Goal: Task Accomplishment & Management: Manage account settings

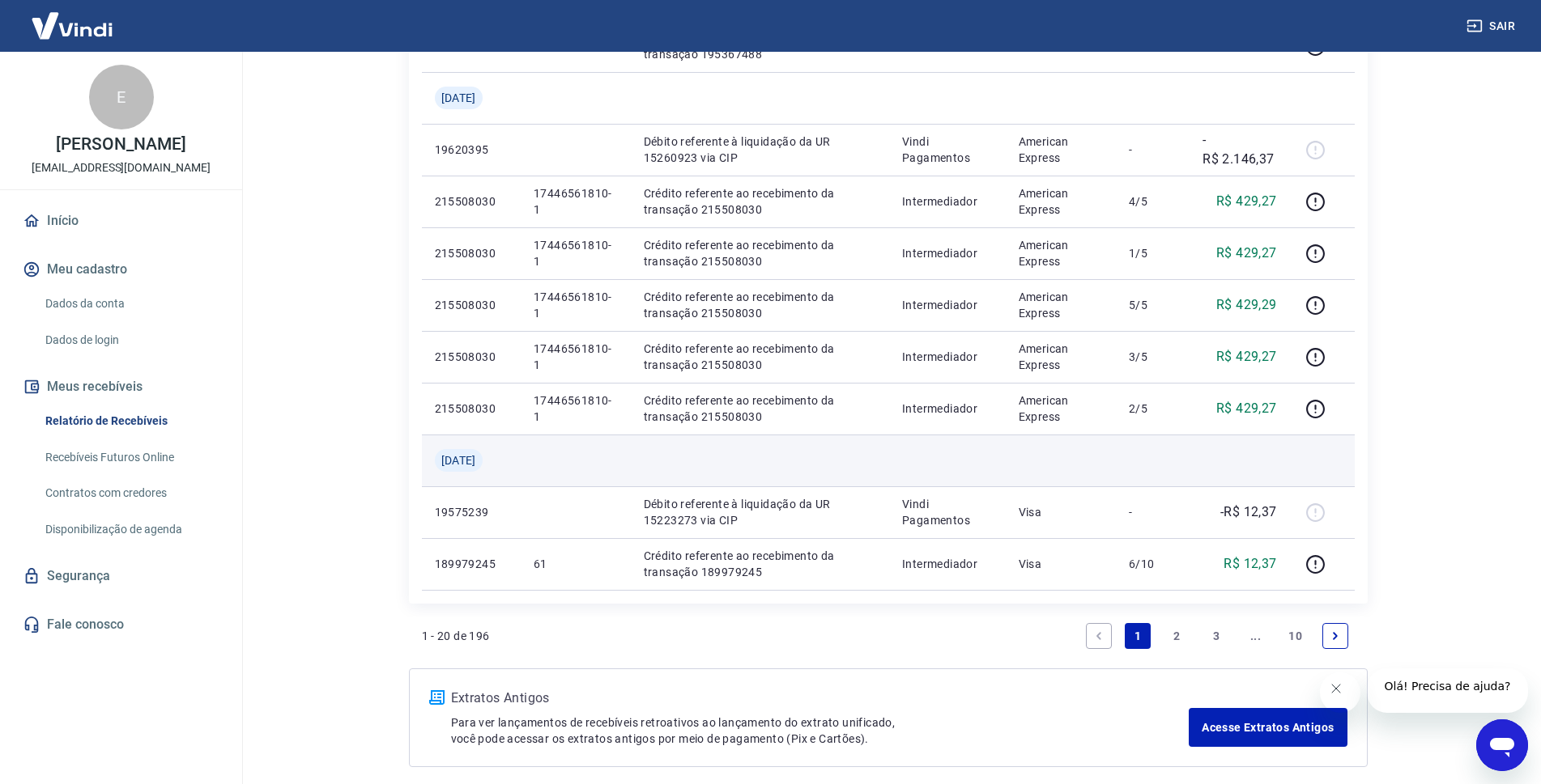
scroll to position [1370, 0]
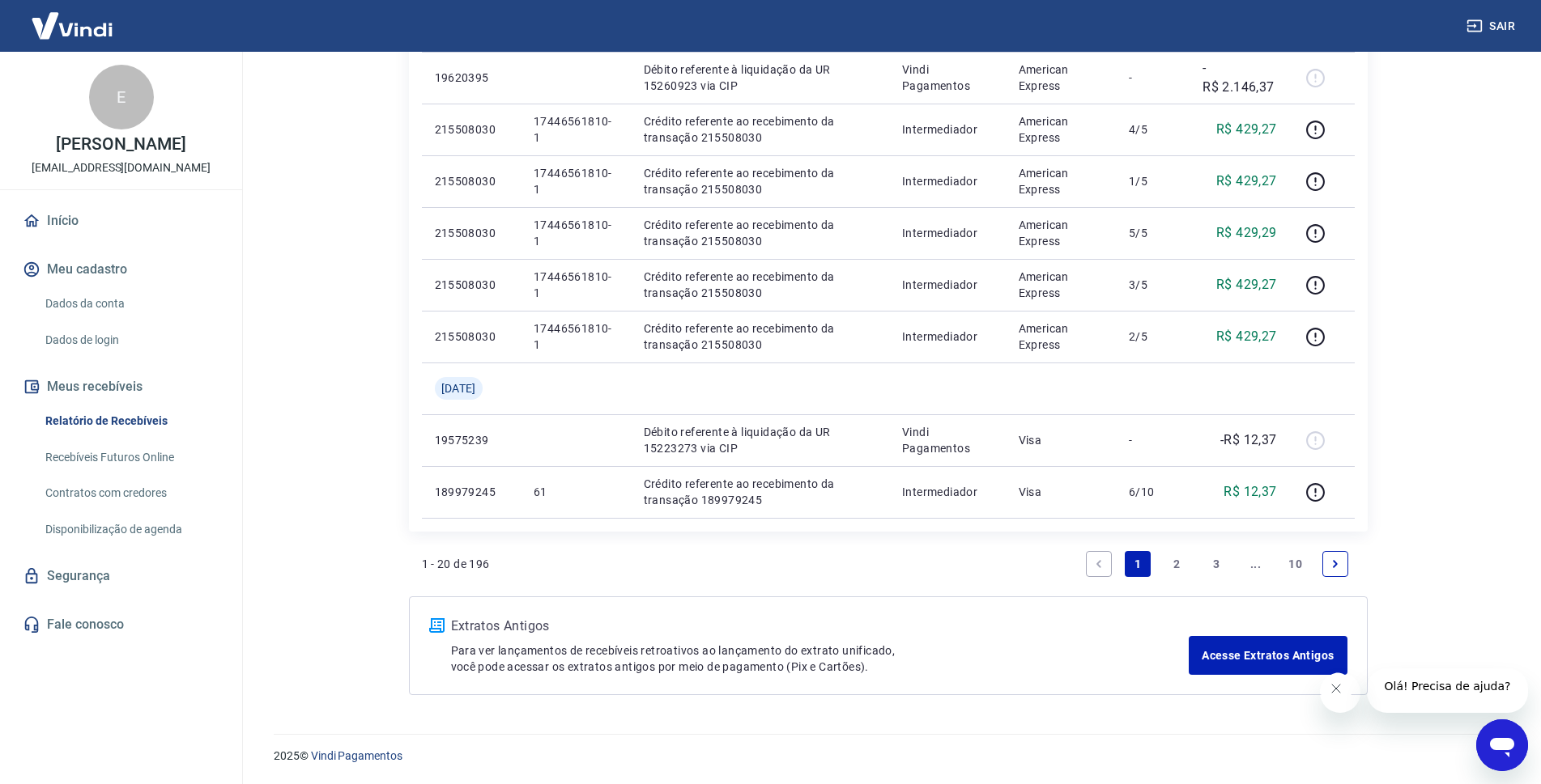
click at [1177, 563] on link "2" at bounding box center [1177, 564] width 26 height 26
